Goal: Find specific page/section: Find specific page/section

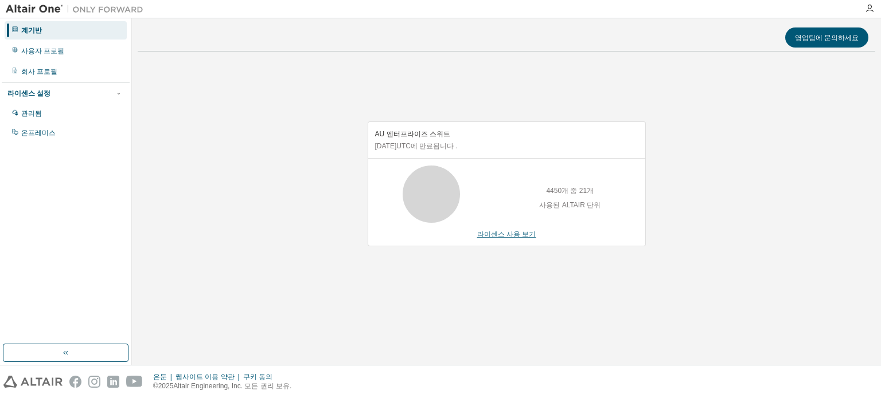
click at [503, 233] on font "라이센스 사용 보기" at bounding box center [506, 234] width 59 height 8
